Goal: Task Accomplishment & Management: Manage account settings

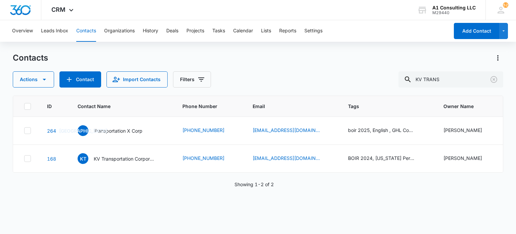
type input "a"
type input "sss trucking"
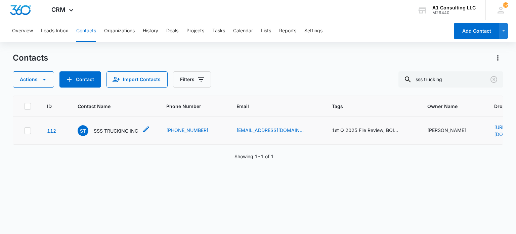
click at [128, 131] on p "SSS TRUCKING INC" at bounding box center [116, 130] width 44 height 7
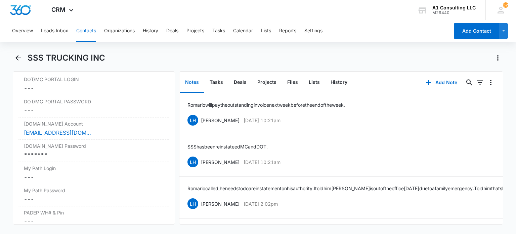
scroll to position [1269, 0]
click at [128, 153] on div "[DOMAIN_NAME] Password Cancel Save Changes *******" at bounding box center [93, 149] width 151 height 22
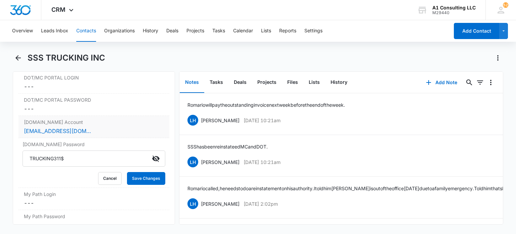
click at [124, 135] on div "[EMAIL_ADDRESS][DOMAIN_NAME]" at bounding box center [94, 131] width 140 height 8
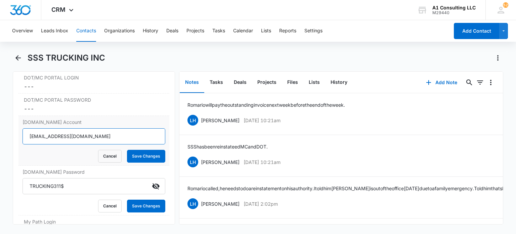
drag, startPoint x: 149, startPoint y: 141, endPoint x: 29, endPoint y: 142, distance: 120.0
click at [29, 142] on input "[EMAIL_ADDRESS][DOMAIN_NAME]" at bounding box center [94, 136] width 143 height 16
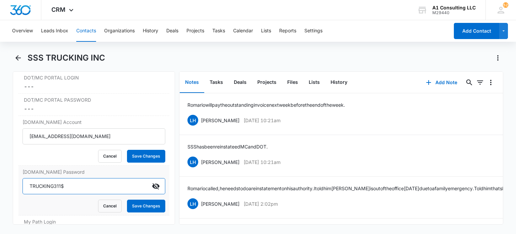
drag, startPoint x: 85, startPoint y: 189, endPoint x: 21, endPoint y: 184, distance: 64.1
click at [21, 184] on div "[DOMAIN_NAME] Password [SECURITY_DATA] Cancel Save Changes" at bounding box center [93, 190] width 151 height 50
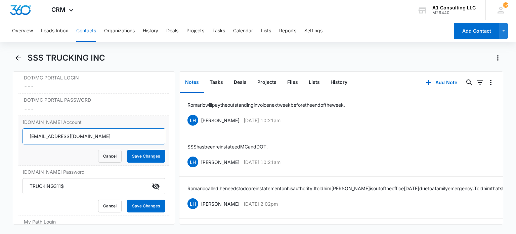
drag, startPoint x: 112, startPoint y: 142, endPoint x: 23, endPoint y: 144, distance: 89.1
click at [23, 144] on input "[EMAIL_ADDRESS][DOMAIN_NAME]" at bounding box center [94, 136] width 143 height 16
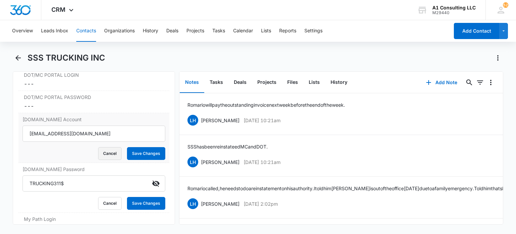
click at [106, 156] on button "Cancel" at bounding box center [110, 153] width 24 height 13
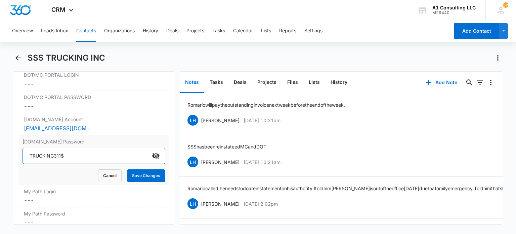
click at [77, 156] on input "TRUCKING311$" at bounding box center [94, 156] width 143 height 16
paste input "Romariotruck!2025"
type input "Romariotruck!2025"
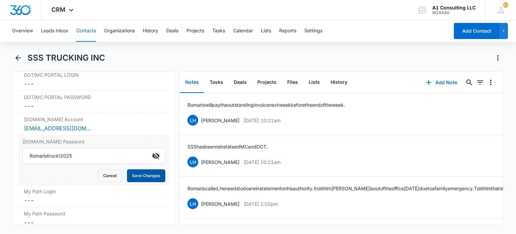
click at [151, 178] on button "Save Changes" at bounding box center [146, 175] width 38 height 13
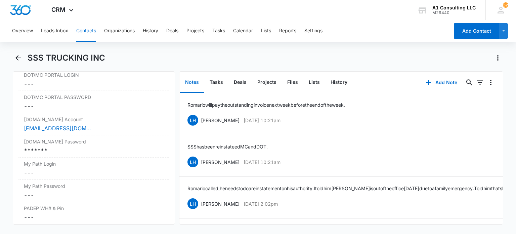
click at [93, 29] on button "Contacts" at bounding box center [86, 31] width 20 height 22
